Goal: Information Seeking & Learning: Check status

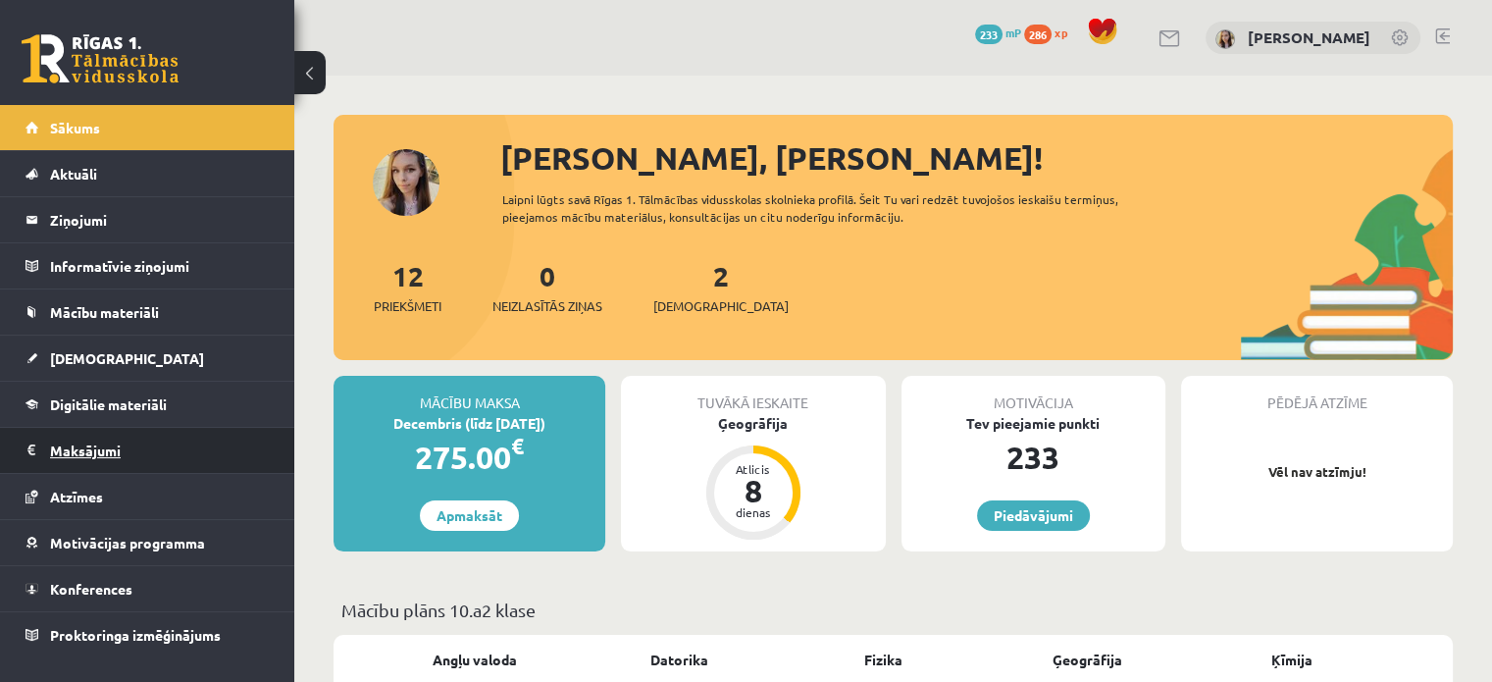
scroll to position [94, 0]
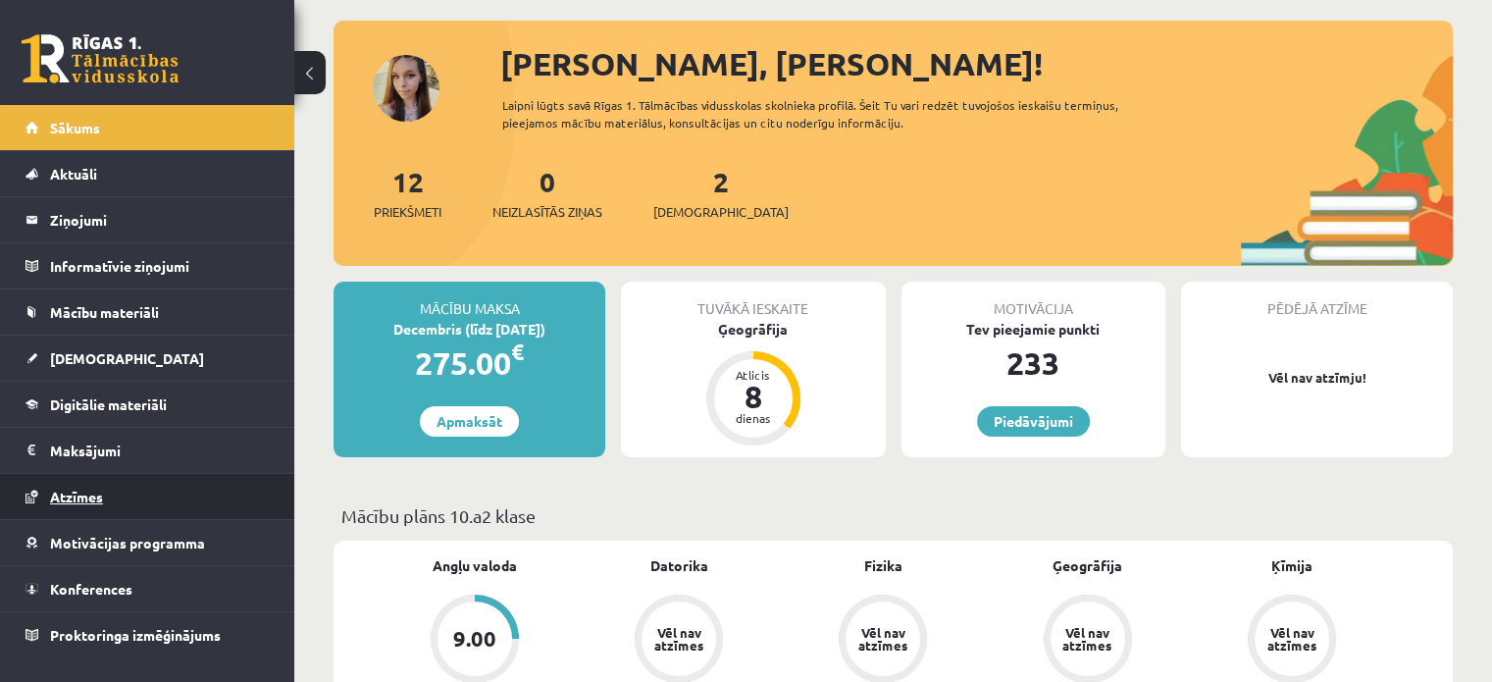
click at [75, 493] on span "Atzīmes" at bounding box center [76, 496] width 53 height 18
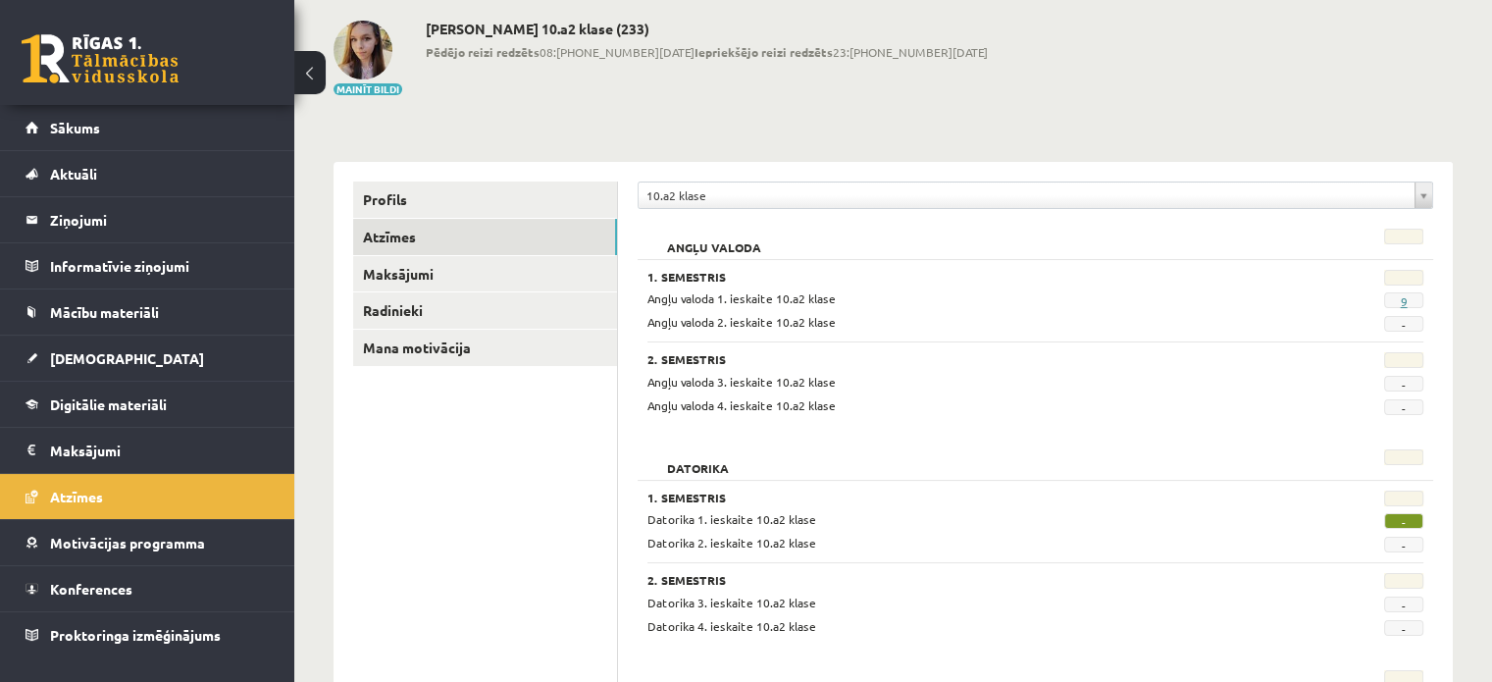
click at [1401, 301] on link "9" at bounding box center [1403, 301] width 7 height 16
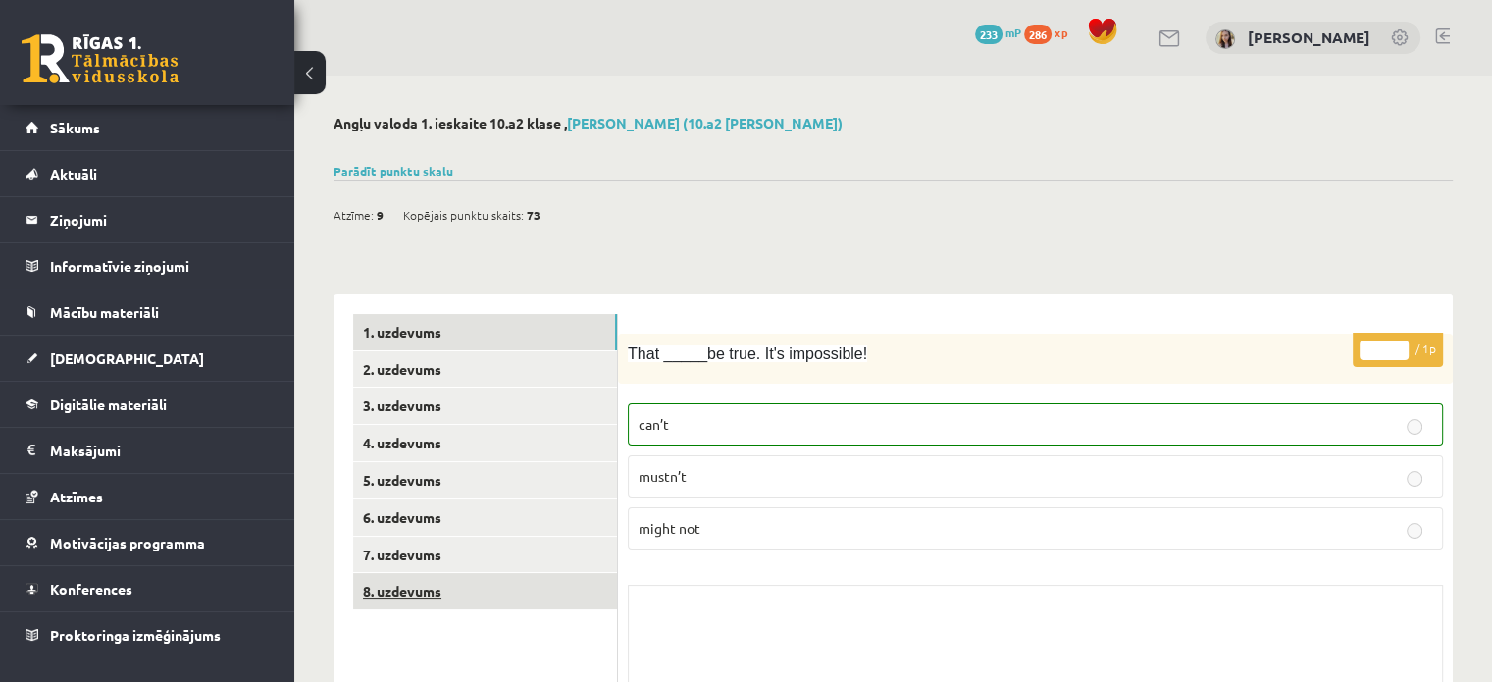
click at [380, 585] on link "8. uzdevums" at bounding box center [485, 591] width 264 height 36
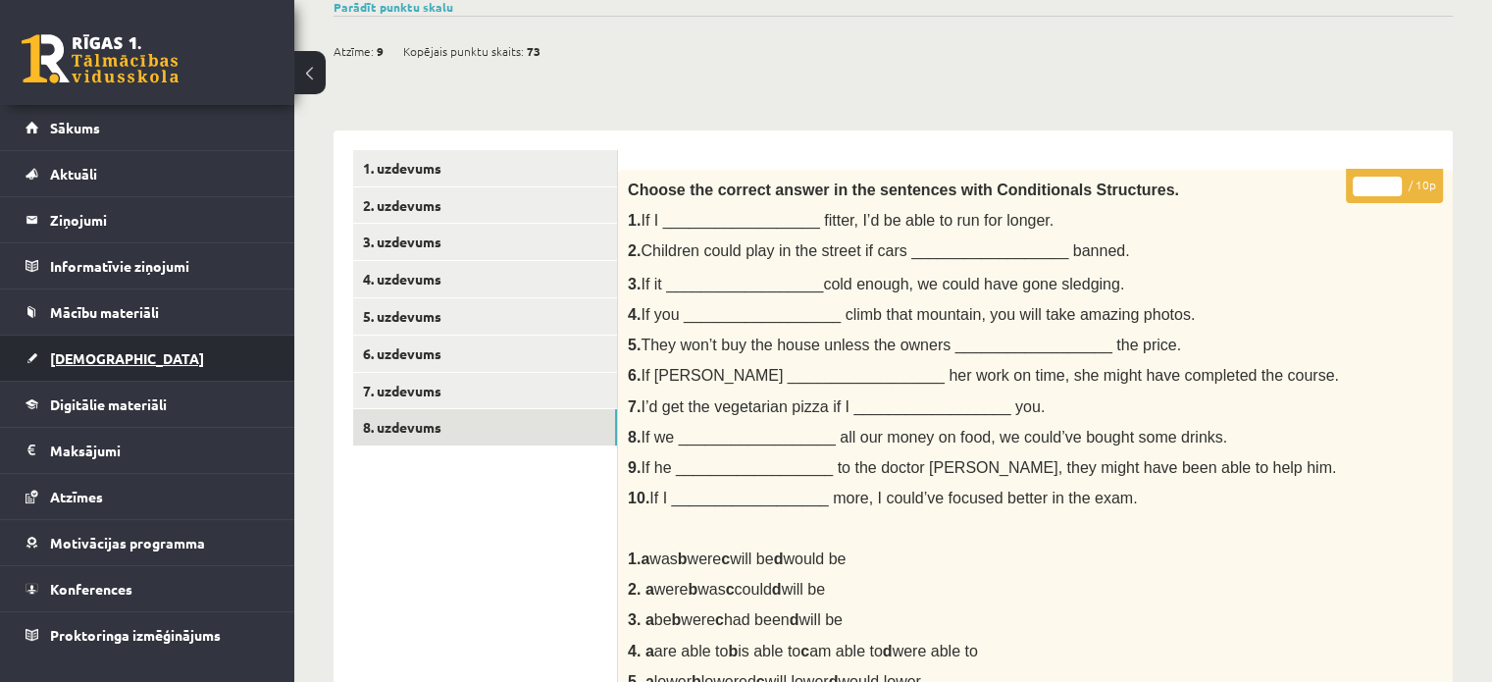
scroll to position [165, 0]
click at [87, 355] on span "[DEMOGRAPHIC_DATA]" at bounding box center [127, 358] width 154 height 18
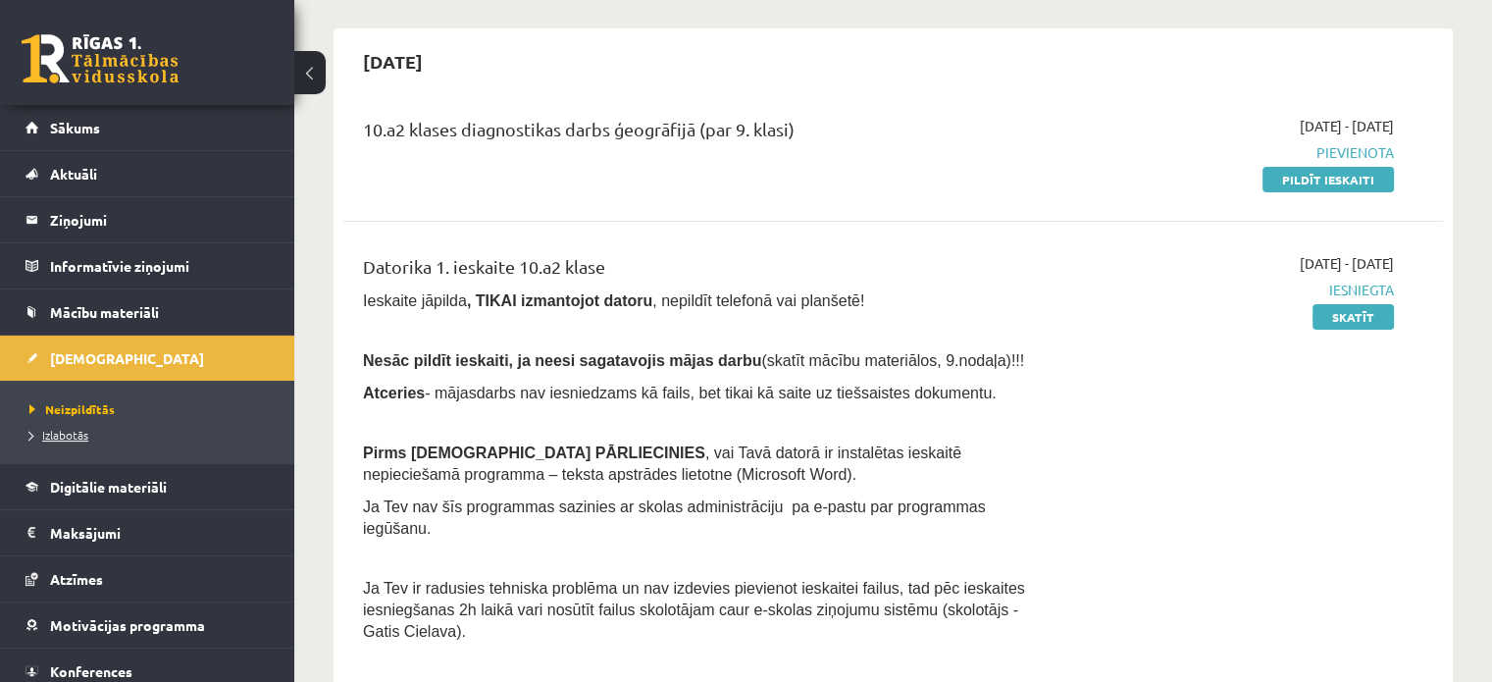
click at [63, 430] on span "Izlabotās" at bounding box center [58, 435] width 59 height 16
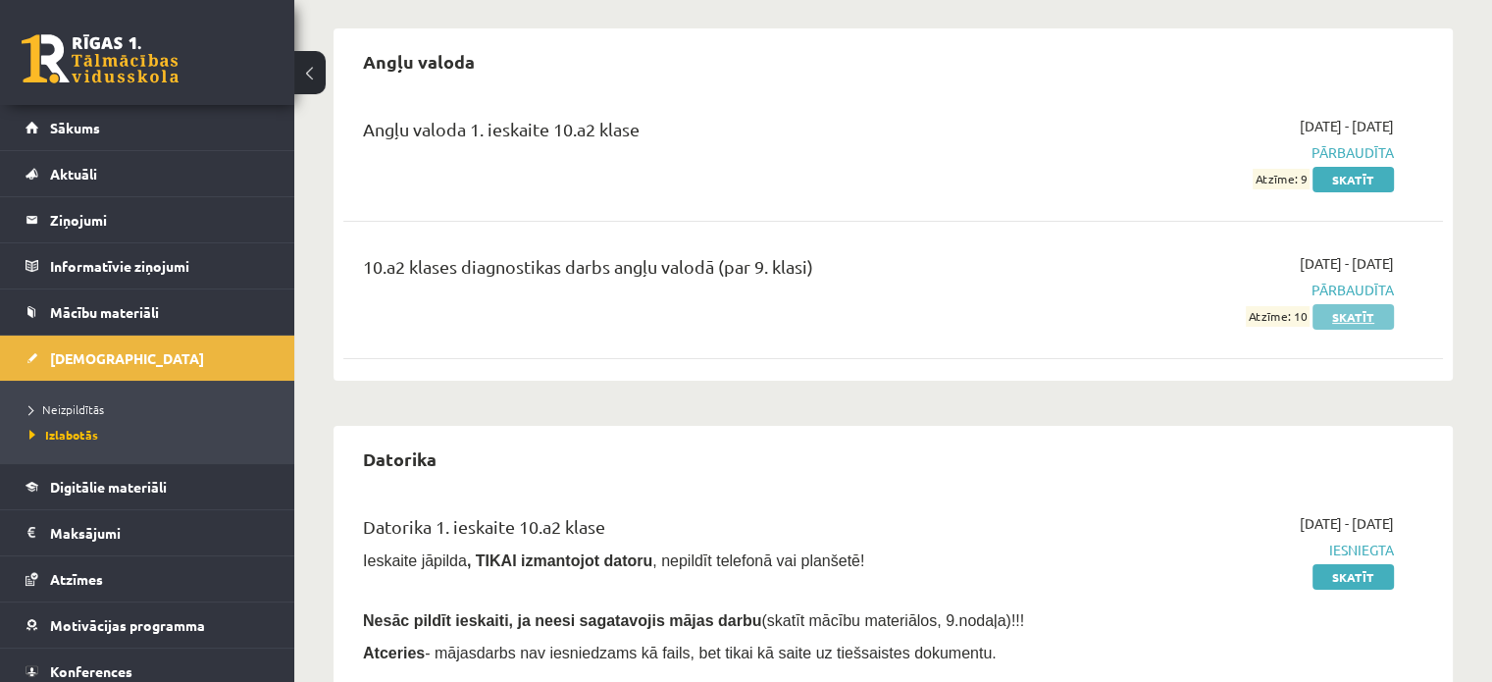
click at [1351, 313] on link "Skatīt" at bounding box center [1352, 316] width 81 height 25
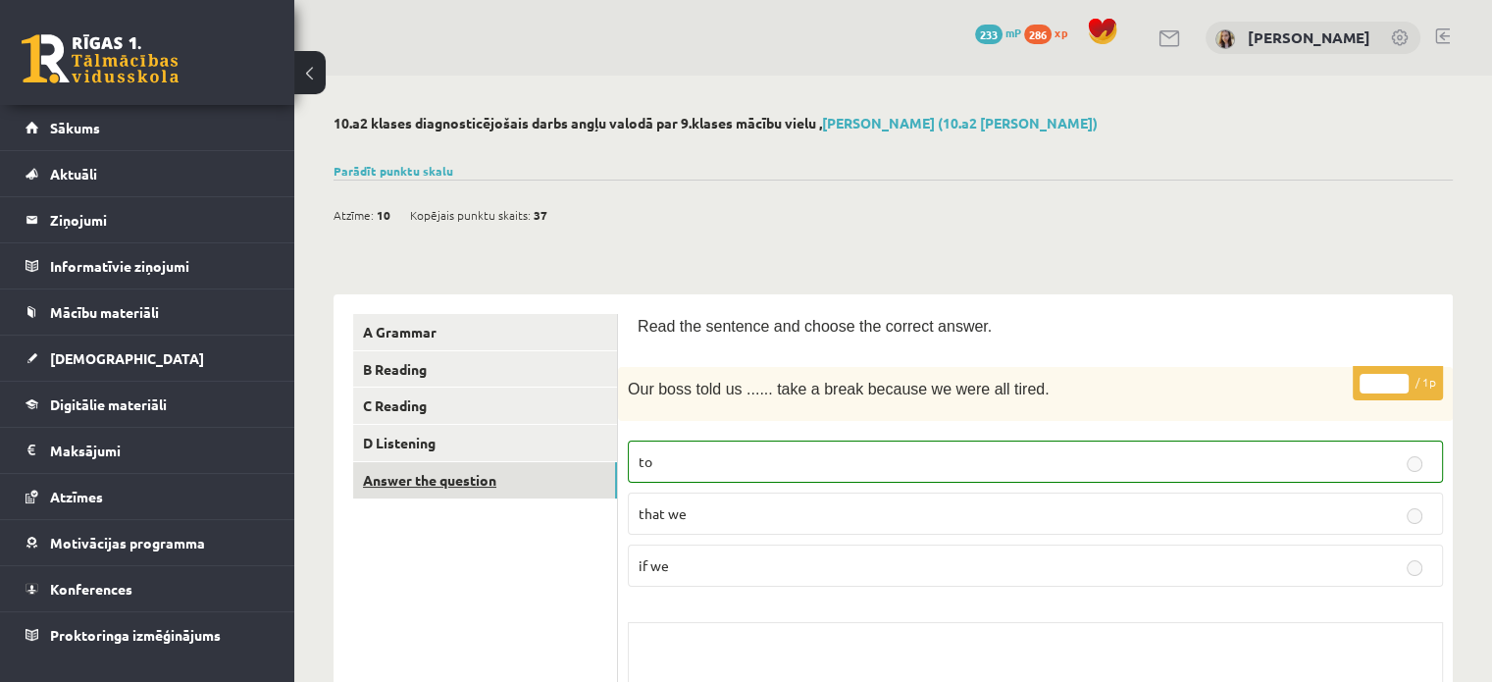
click at [430, 485] on link "Answer the question" at bounding box center [485, 480] width 264 height 36
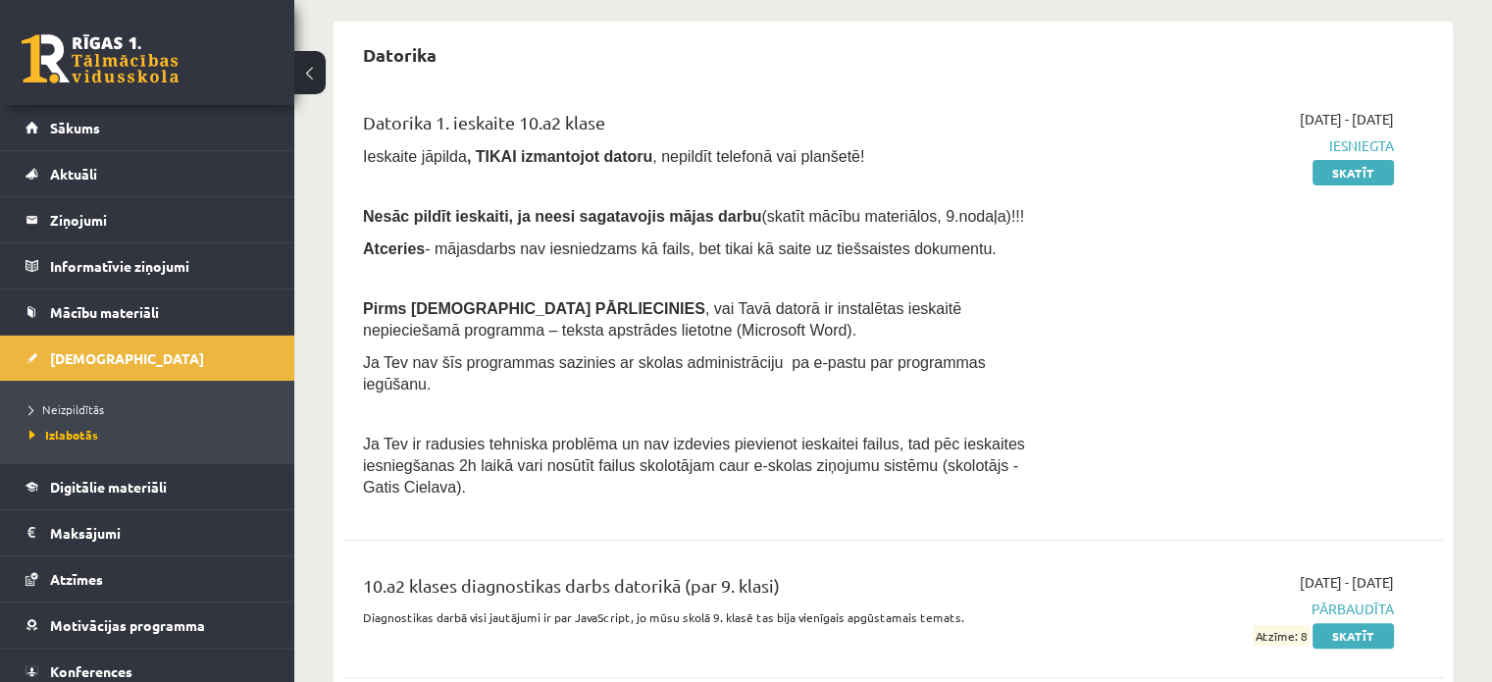
scroll to position [602, 0]
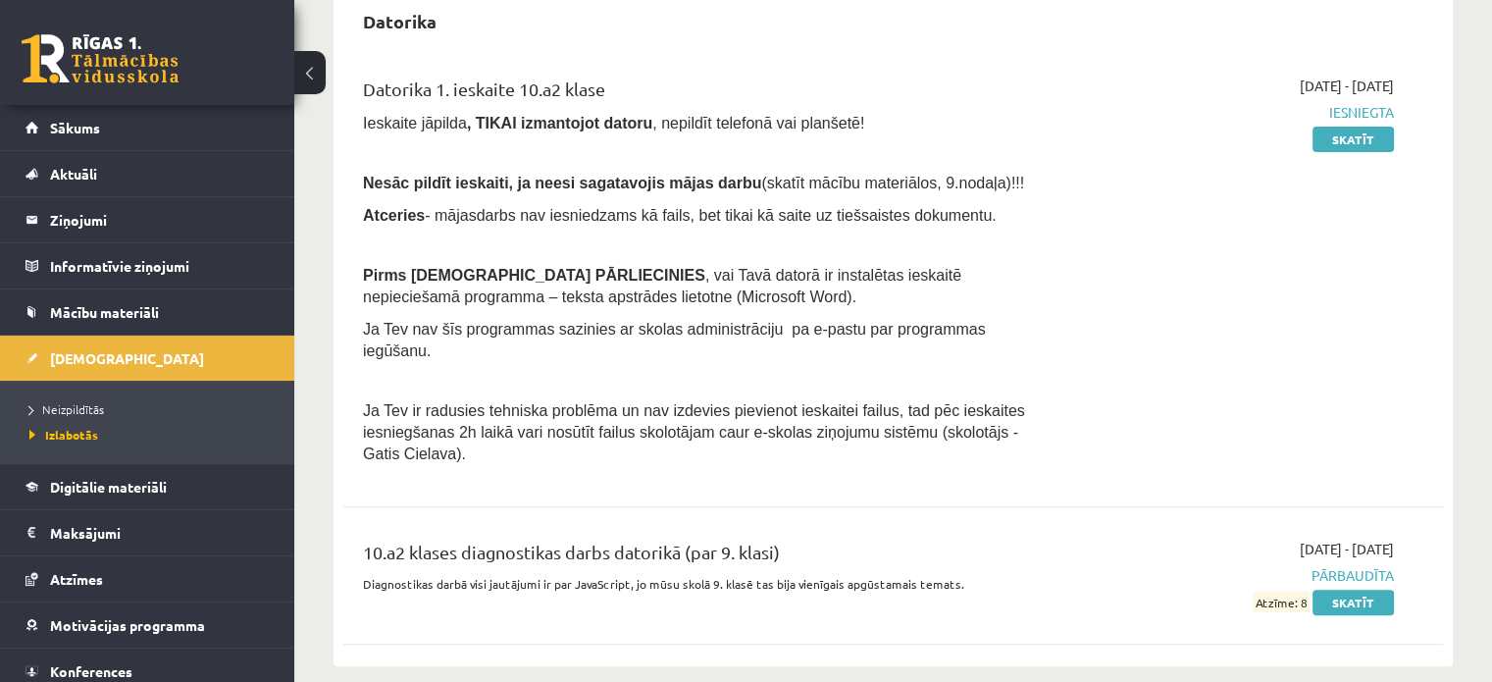
click at [1332, 565] on span "Pārbaudīta" at bounding box center [1232, 575] width 324 height 21
click at [1353, 591] on div "10.a2 klases diagnostikas darbs datorikā (par 9. klasi) Diagnostikas darbā visi…" at bounding box center [892, 575] width 1099 height 113
click at [1347, 589] on link "Skatīt" at bounding box center [1352, 601] width 81 height 25
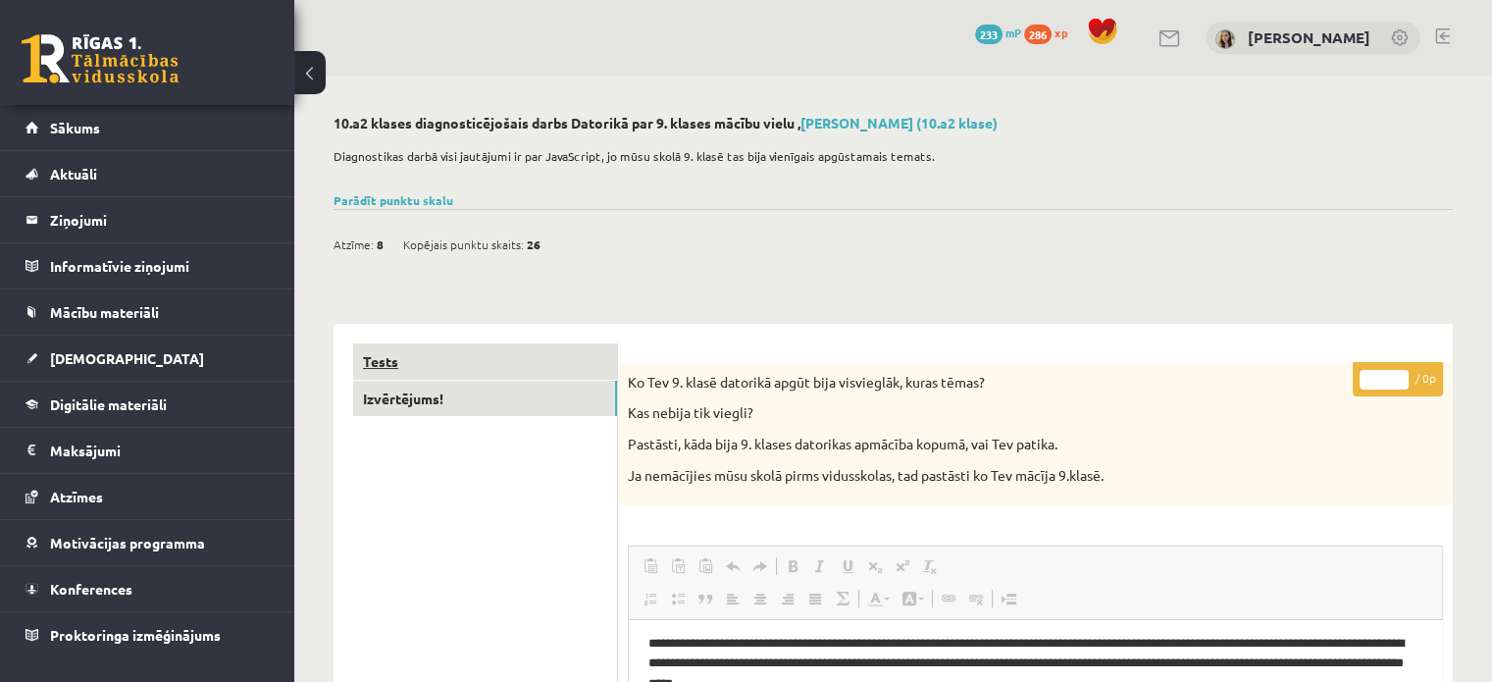
click at [400, 360] on link "Tests" at bounding box center [485, 361] width 264 height 36
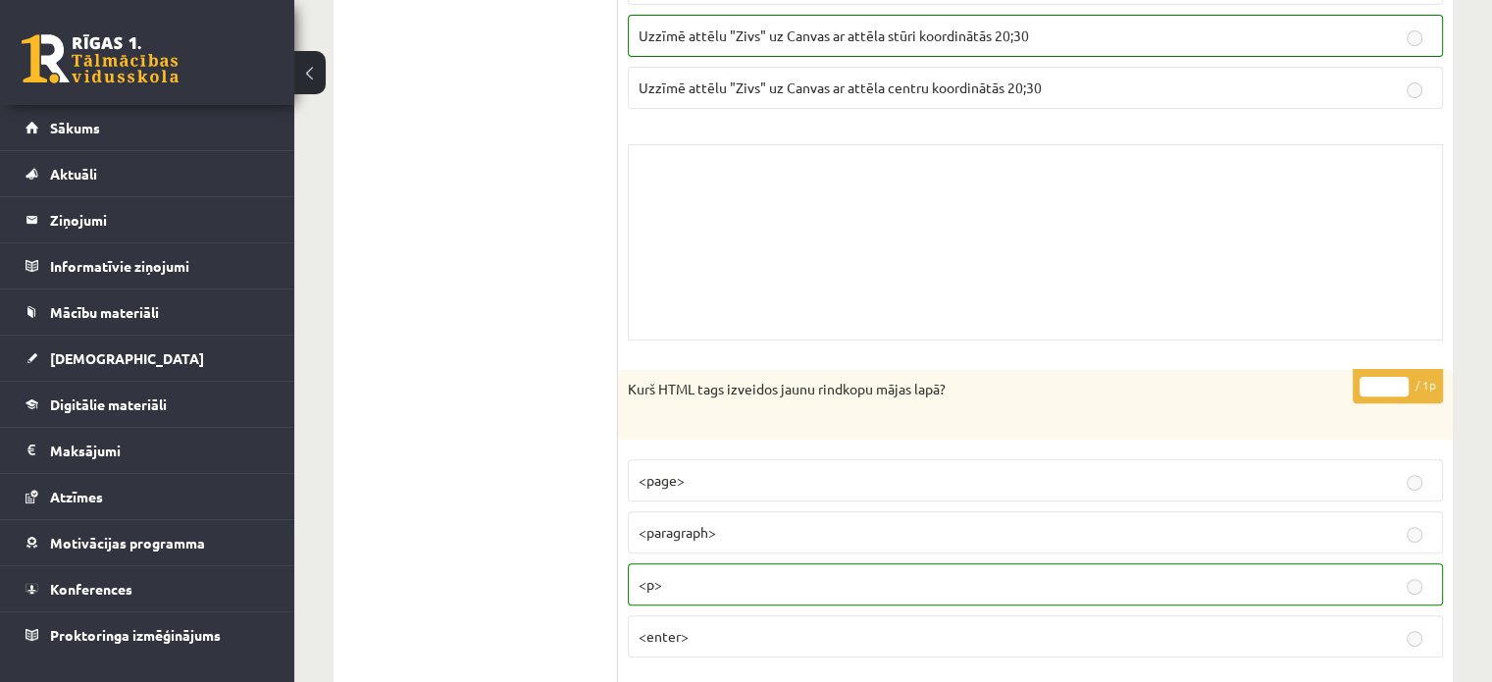
scroll to position [549, 0]
